Goal: Transaction & Acquisition: Purchase product/service

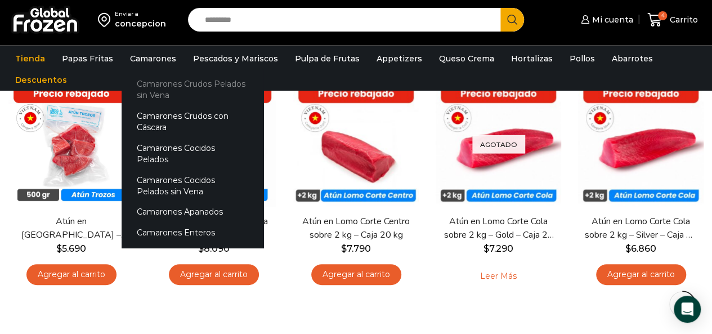
click at [160, 90] on link "Camarones Crudos Pelados sin Vena" at bounding box center [193, 90] width 142 height 32
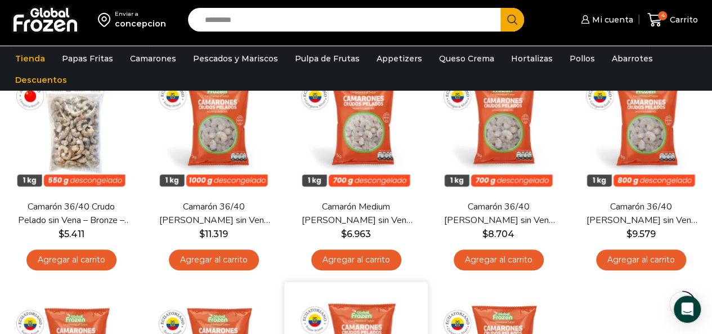
scroll to position [113, 0]
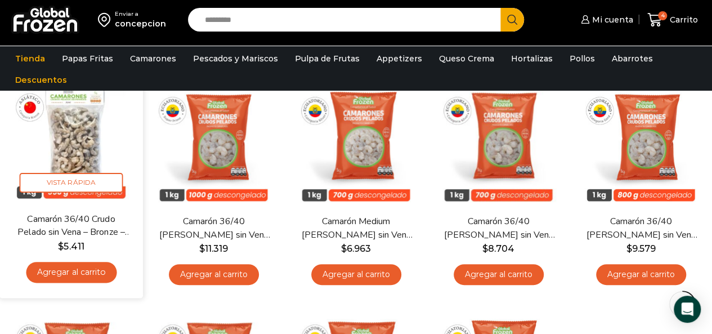
click at [68, 145] on img at bounding box center [71, 141] width 127 height 127
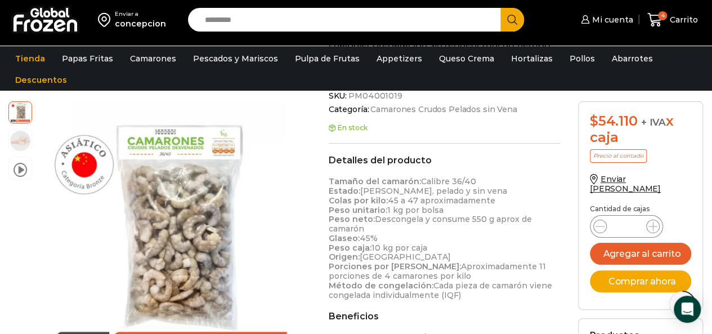
scroll to position [395, 0]
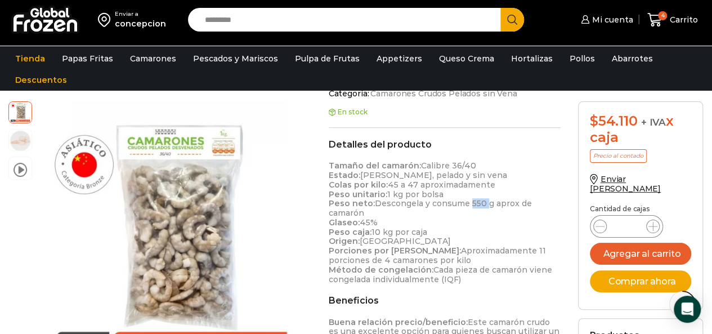
drag, startPoint x: 466, startPoint y: 200, endPoint x: 480, endPoint y: 200, distance: 14.1
click at [480, 200] on p "Tamaño del camarón: Calibre 36/40 Estado: Crudo, pelado y sin vena Colas por ki…" at bounding box center [445, 222] width 233 height 123
drag, startPoint x: 331, startPoint y: 222, endPoint x: 377, endPoint y: 224, distance: 45.6
click at [377, 224] on p "Tamaño del camarón: Calibre 36/40 Estado: Crudo, pelado y sin vena Colas por ki…" at bounding box center [445, 222] width 233 height 123
click at [430, 229] on p "Tamaño del camarón: Calibre 36/40 Estado: Crudo, pelado y sin vena Colas por ki…" at bounding box center [445, 222] width 233 height 123
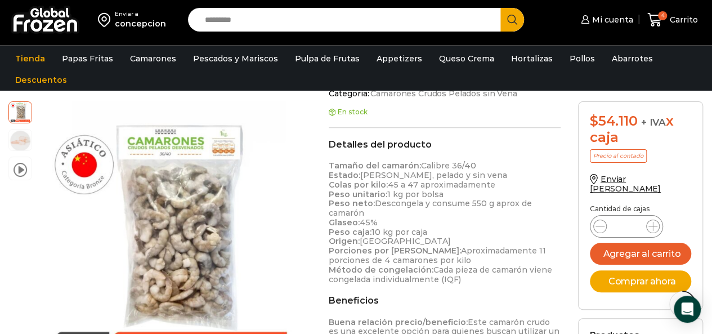
drag, startPoint x: 430, startPoint y: 231, endPoint x: 328, endPoint y: 233, distance: 101.9
click at [329, 233] on p "Tamaño del camarón: Calibre 36/40 Estado: Crudo, pelado y sin vena Colas por ki…" at bounding box center [445, 222] width 233 height 123
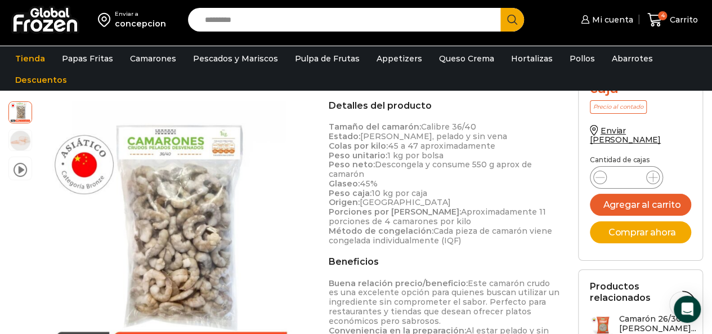
scroll to position [451, 0]
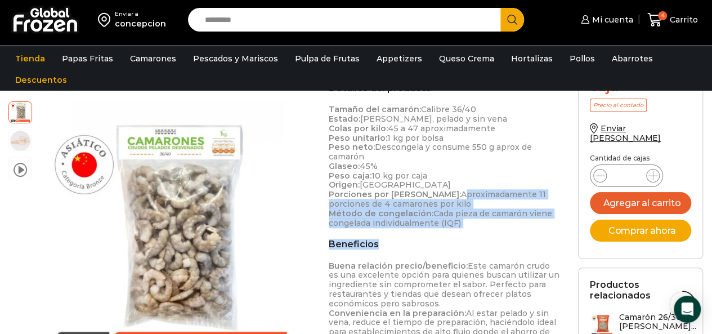
drag, startPoint x: 412, startPoint y: 193, endPoint x: 555, endPoint y: 239, distance: 150.1
click at [555, 239] on div "Detalles del producto Tamaño del camarón: Calibre 36/40 Estado: Crudo, pelado y…" at bounding box center [445, 265] width 233 height 365
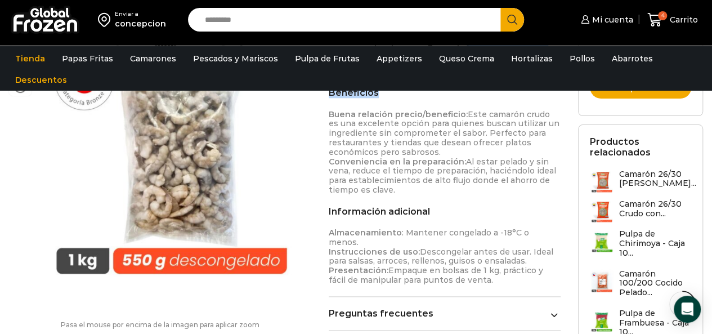
scroll to position [620, 0]
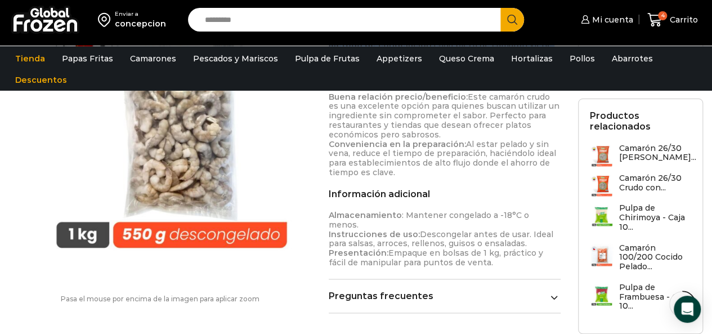
click at [422, 291] on link "Preguntas frecuentes" at bounding box center [445, 296] width 233 height 11
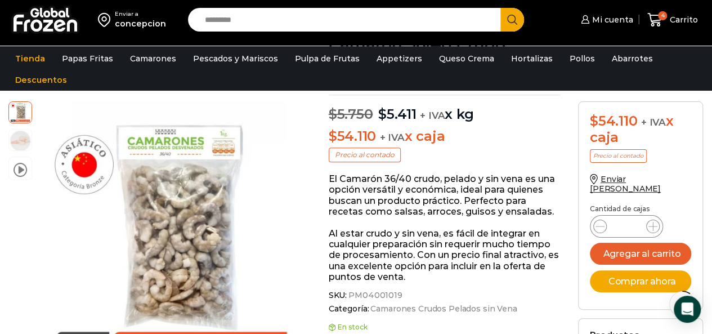
scroll to position [169, 0]
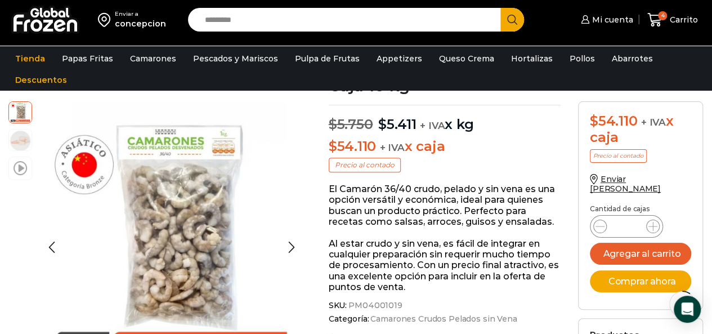
click at [21, 169] on span at bounding box center [21, 167] width 14 height 15
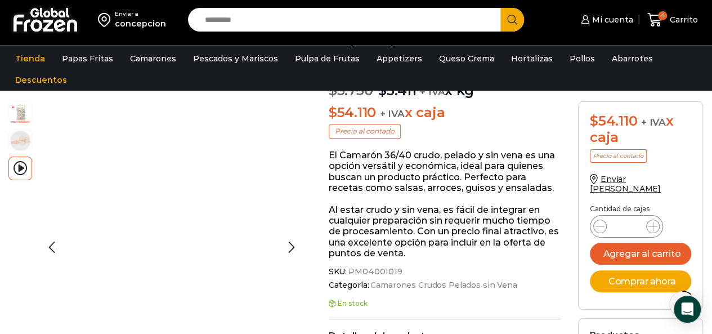
scroll to position [191, 0]
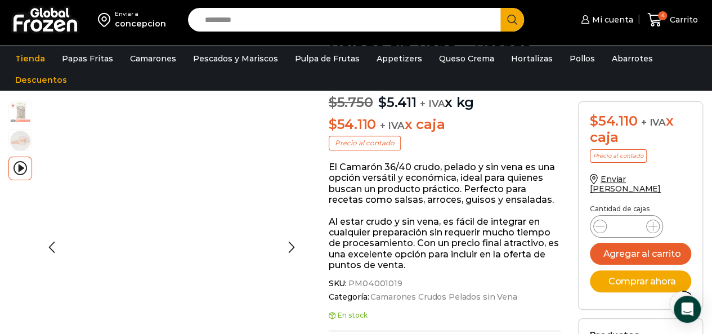
click at [10, 117] on img at bounding box center [20, 111] width 23 height 23
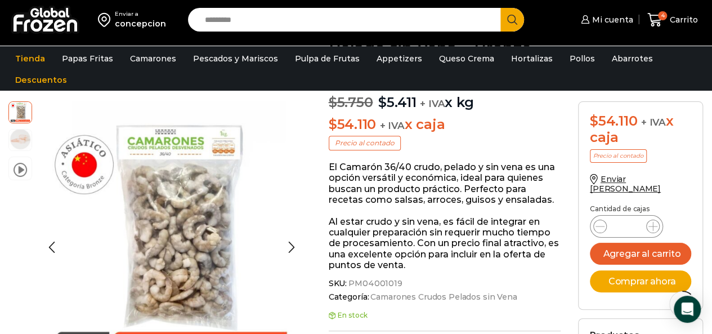
click at [17, 142] on img at bounding box center [20, 139] width 23 height 23
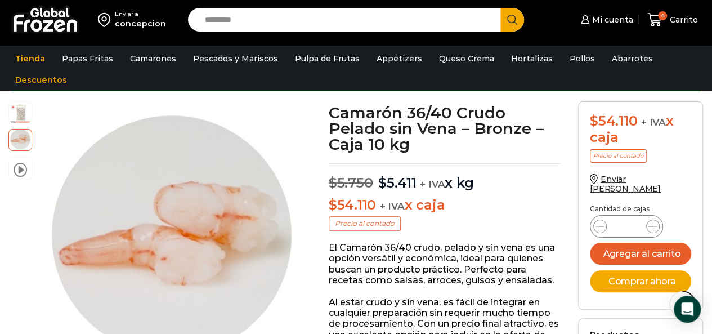
scroll to position [0, 0]
